Goal: Task Accomplishment & Management: Manage account settings

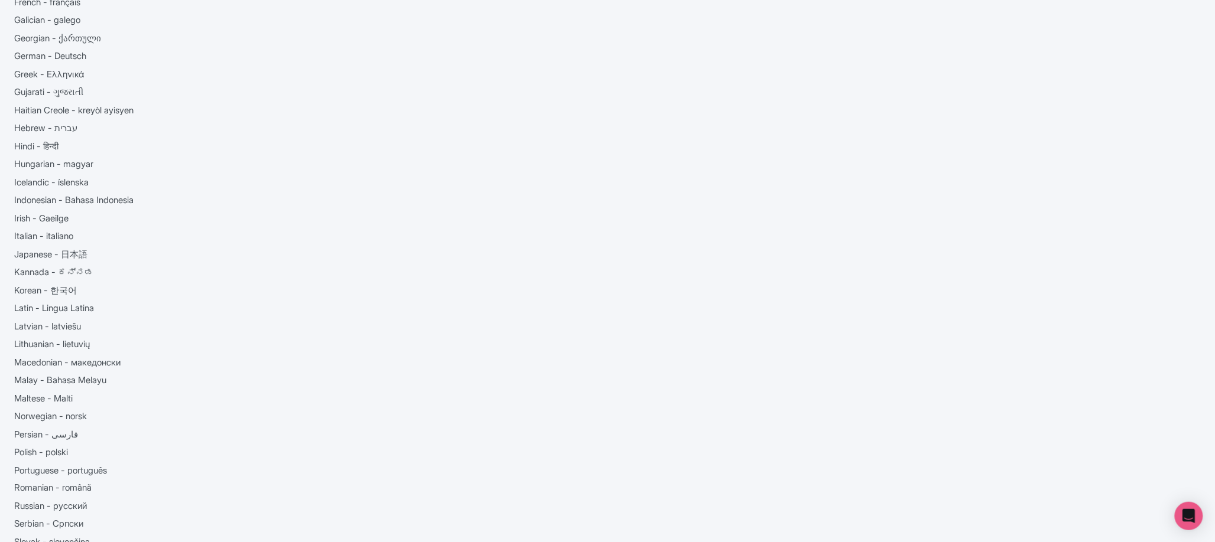
scroll to position [143, 0]
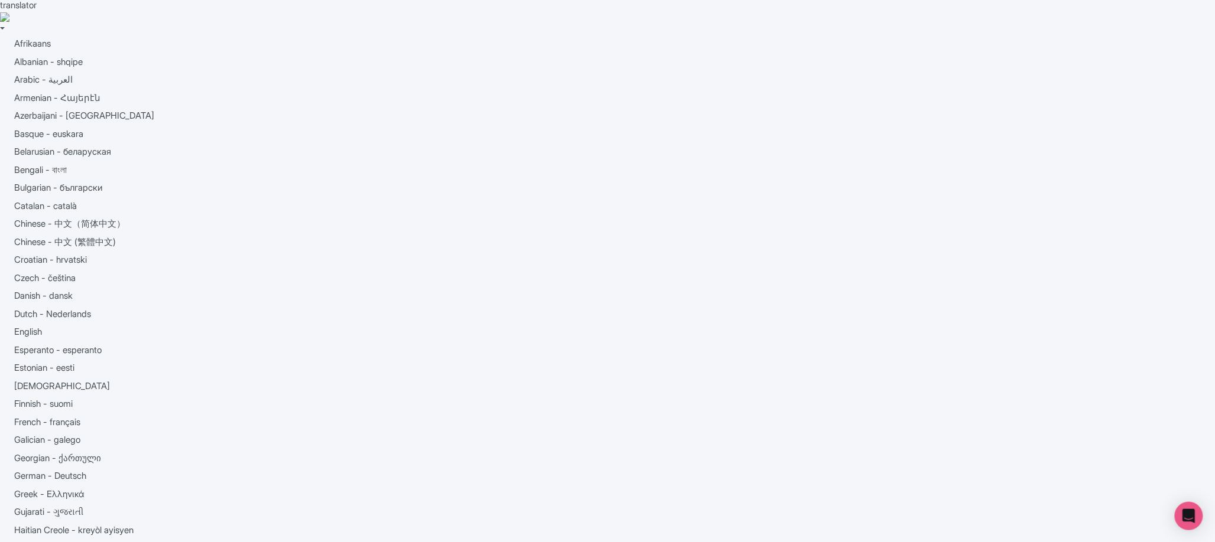
scroll to position [0, 0]
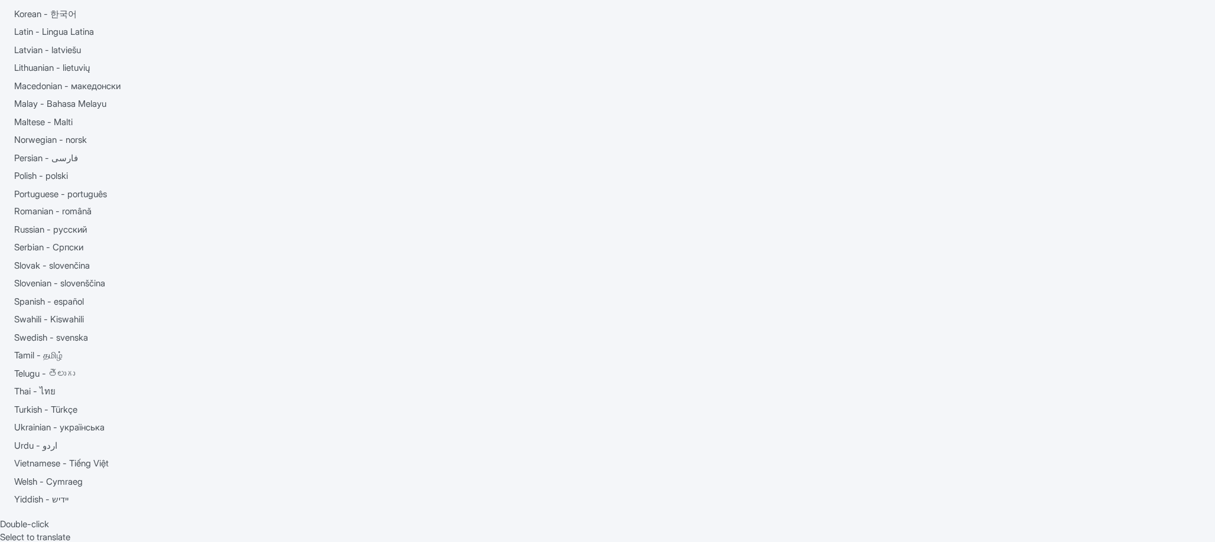
scroll to position [954, 0]
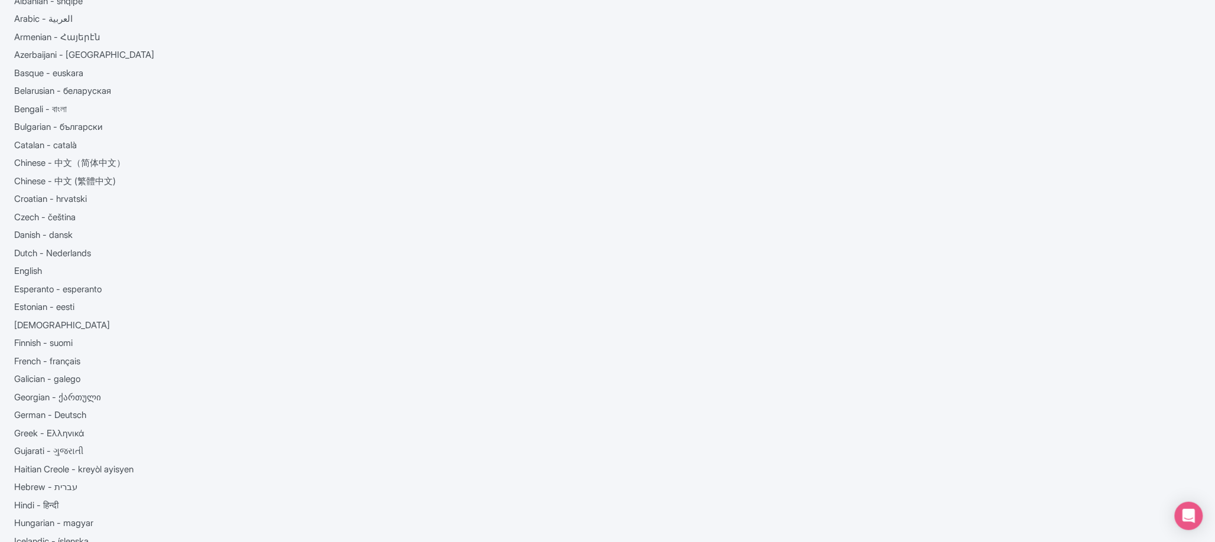
scroll to position [56, 0]
